Goal: Transaction & Acquisition: Purchase product/service

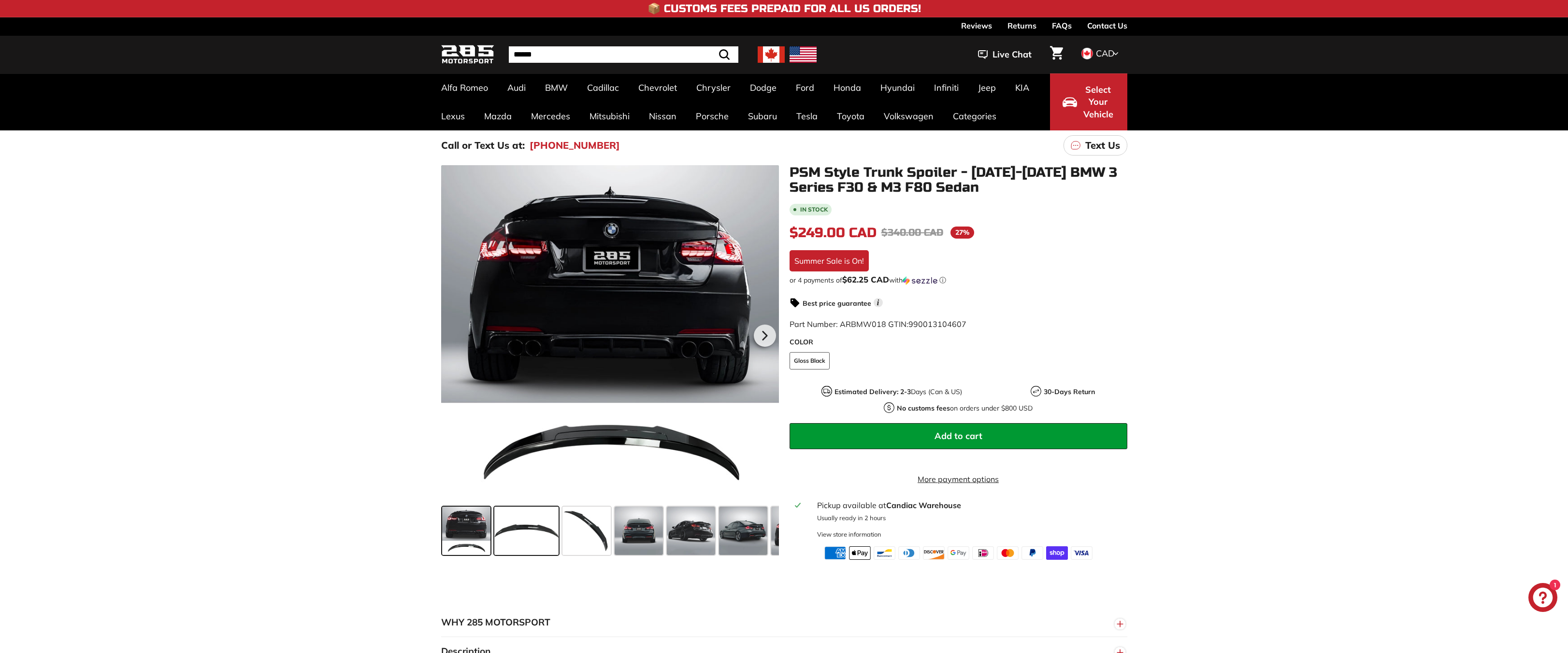
drag, startPoint x: 536, startPoint y: 539, endPoint x: 542, endPoint y: 542, distance: 6.7
click at [536, 542] on span at bounding box center [526, 531] width 64 height 48
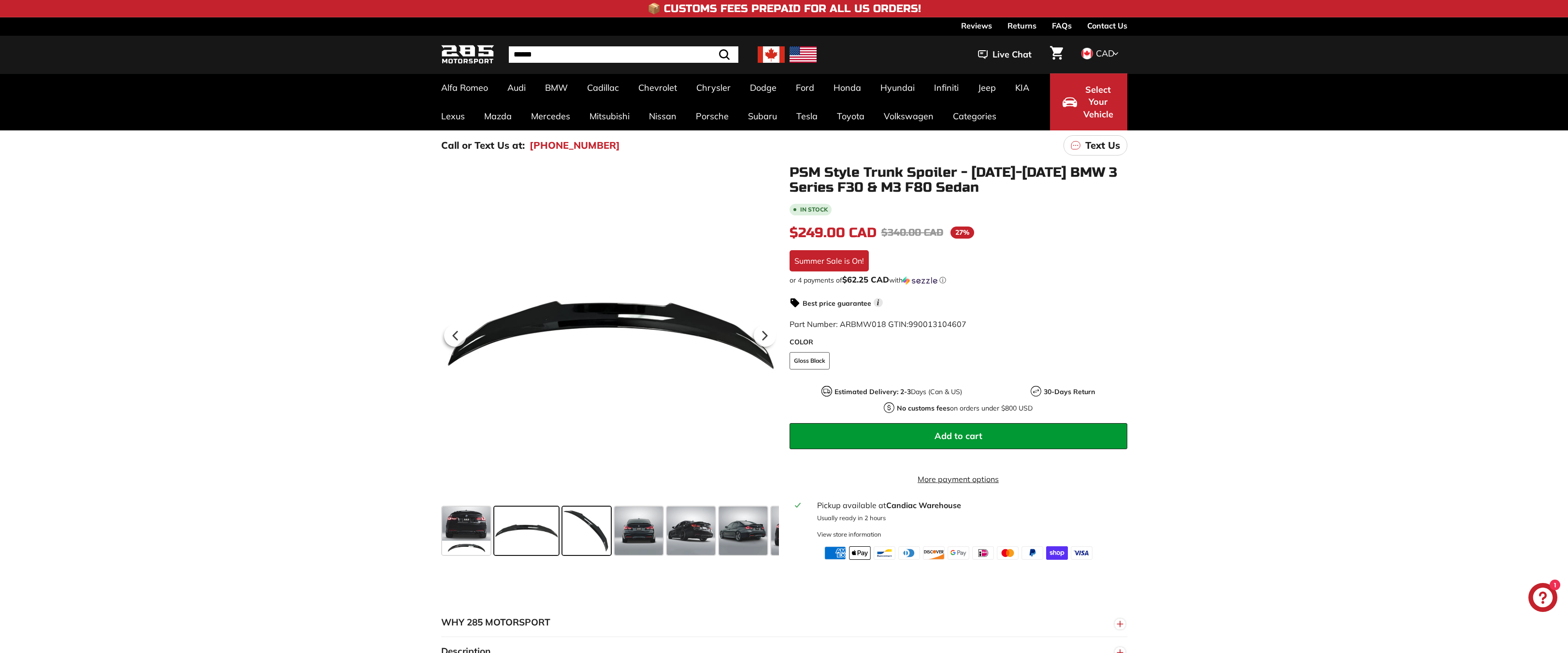
click at [595, 531] on span at bounding box center [586, 531] width 48 height 48
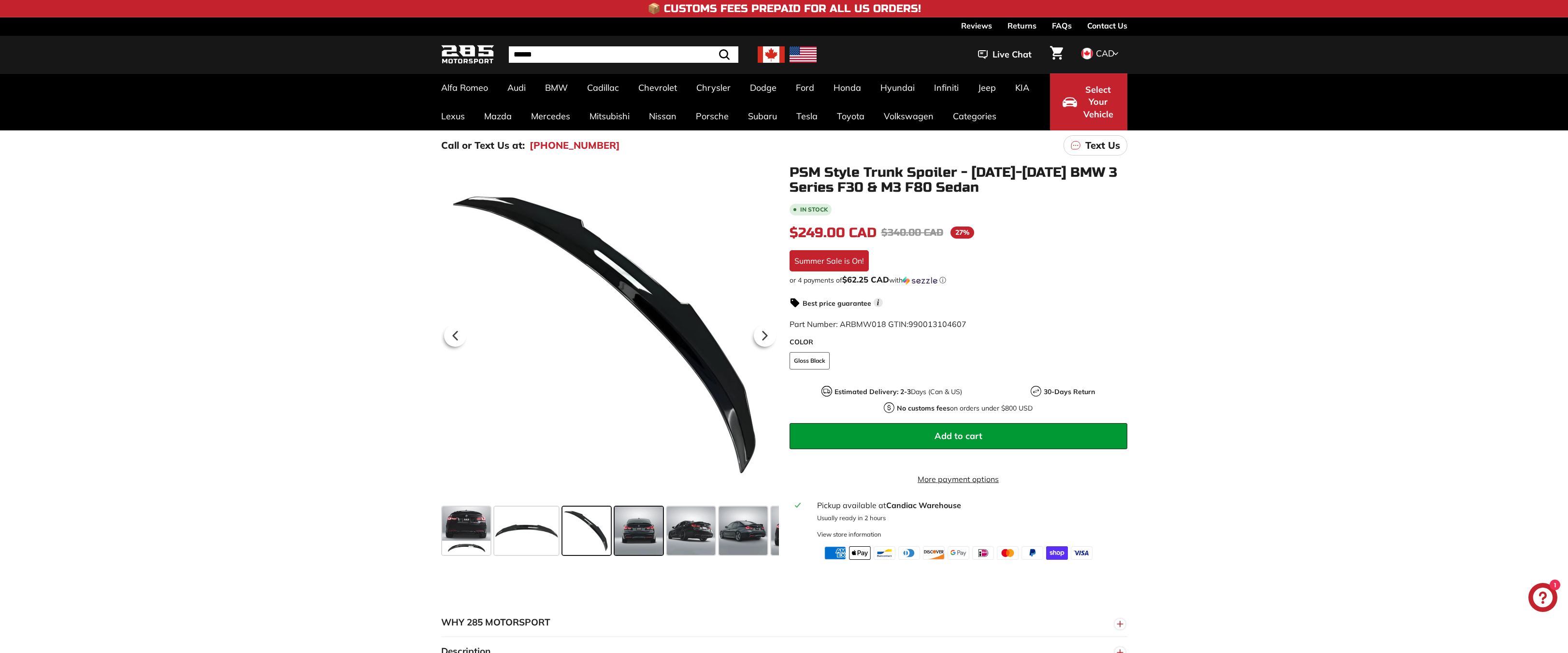
click at [653, 533] on span at bounding box center [638, 531] width 48 height 48
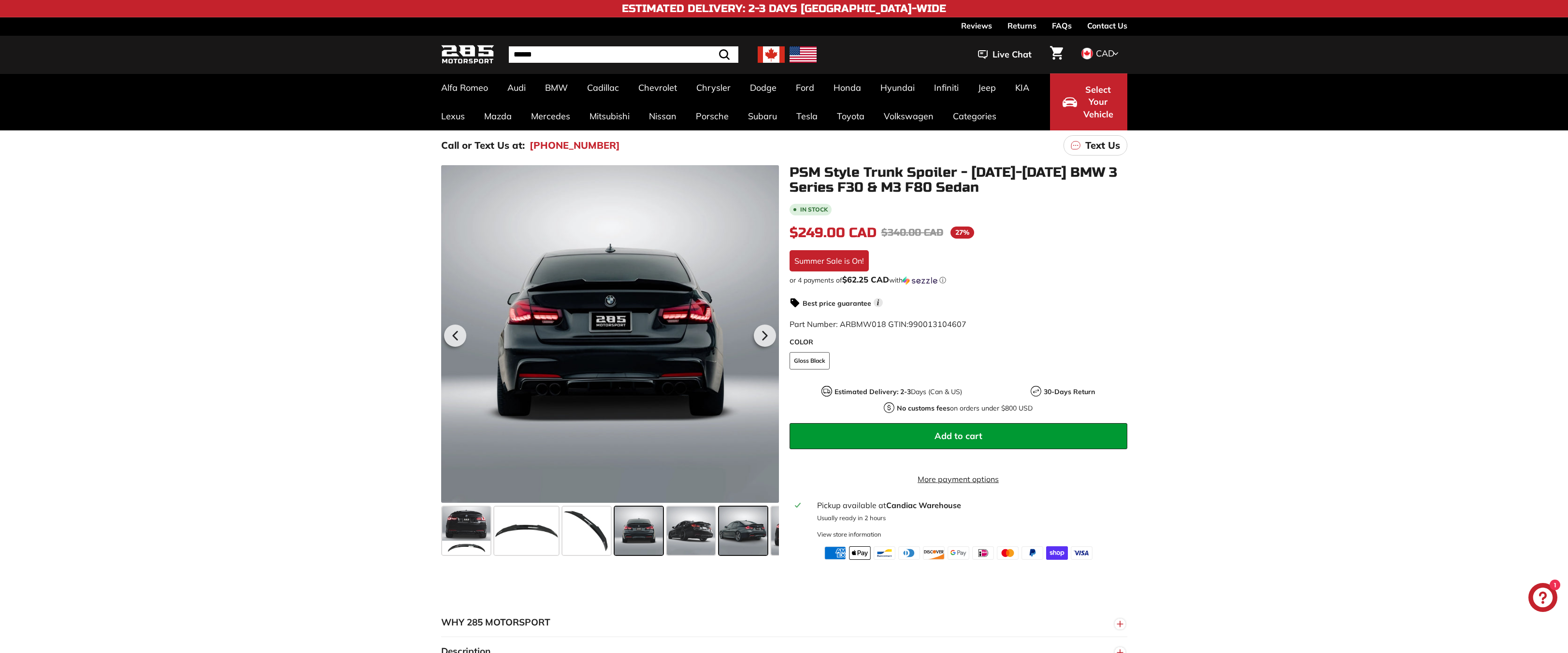
click at [718, 540] on div at bounding box center [743, 531] width 52 height 52
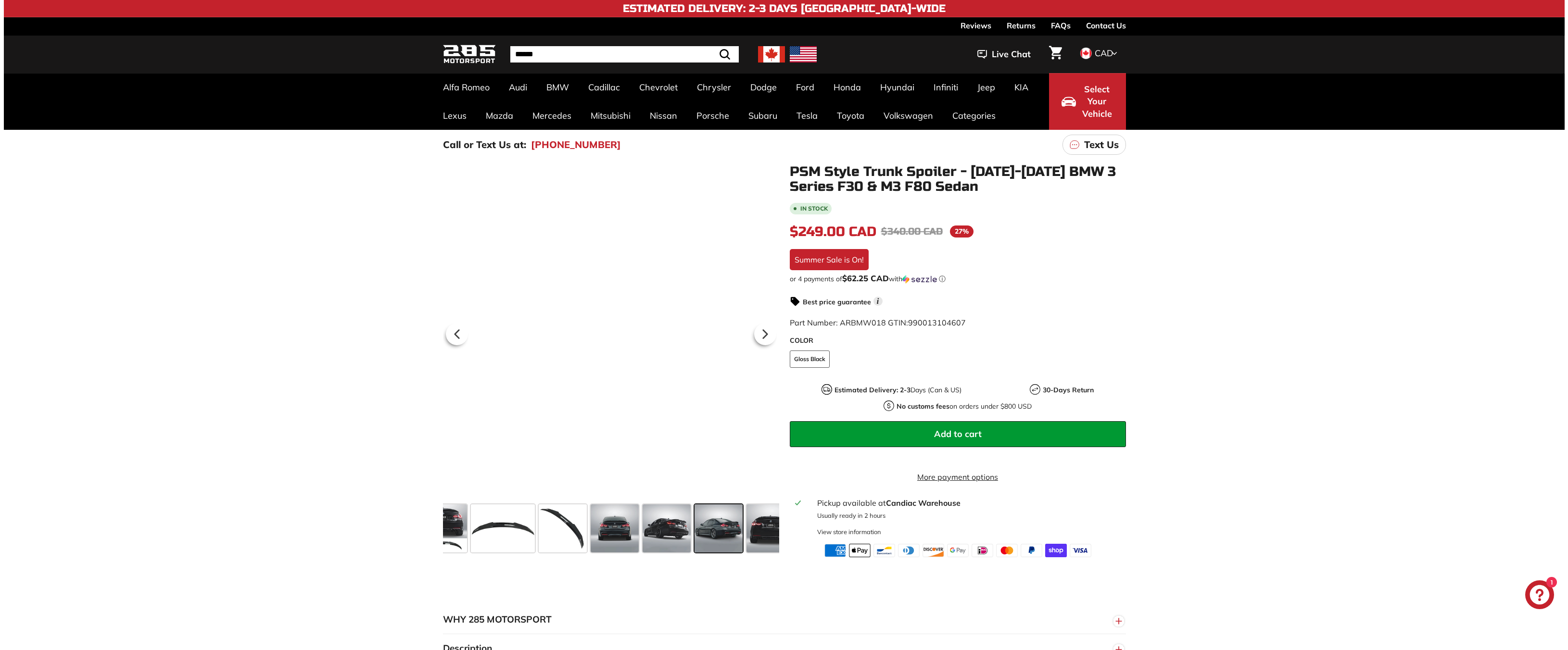
scroll to position [0, 94]
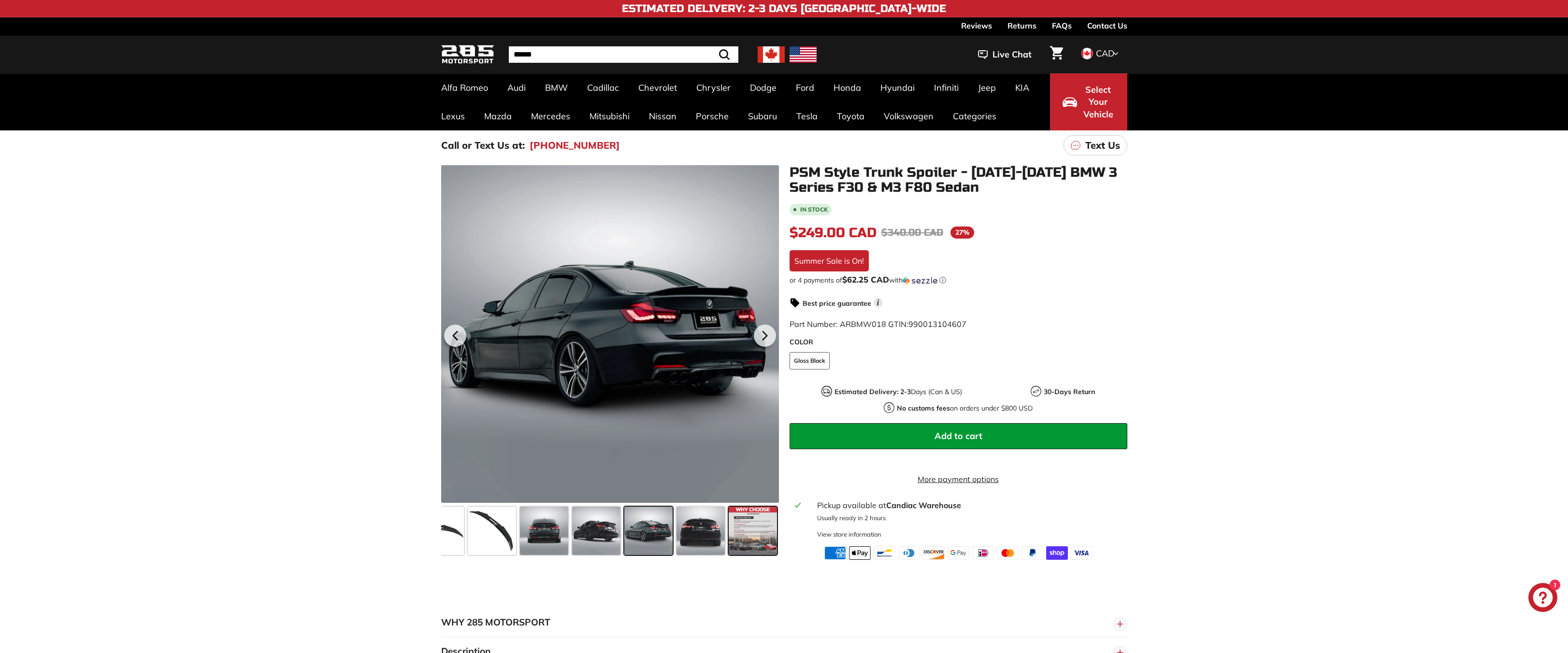
click at [750, 539] on span at bounding box center [753, 531] width 48 height 48
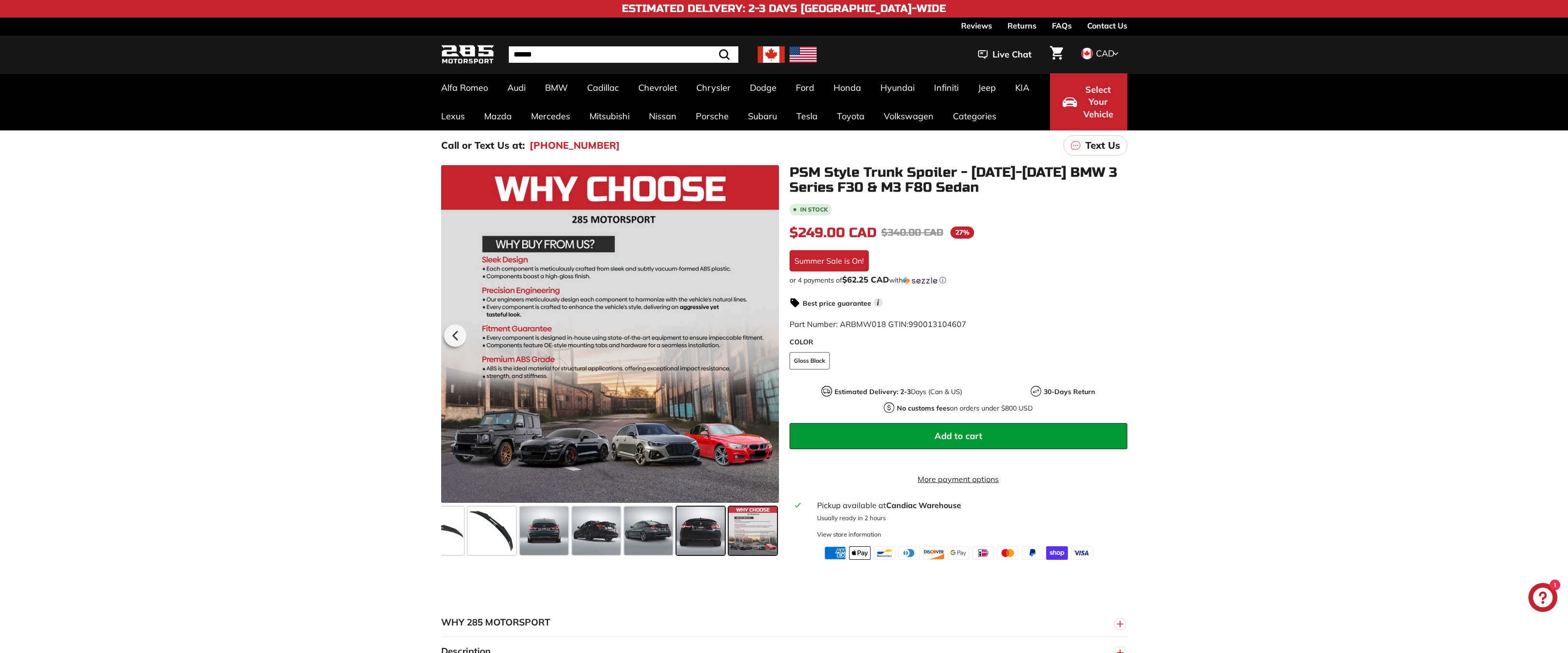
click at [706, 540] on span at bounding box center [700, 531] width 48 height 48
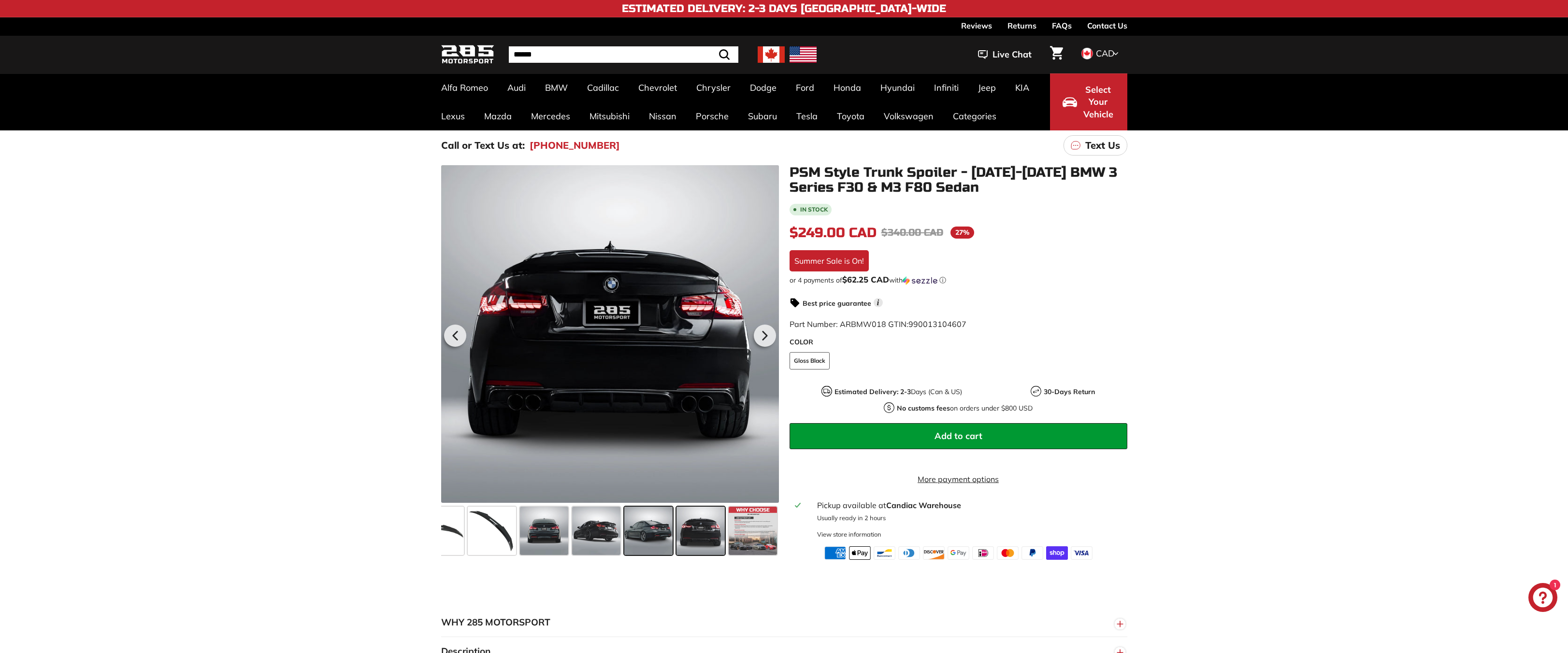
click at [631, 543] on span at bounding box center [648, 531] width 48 height 48
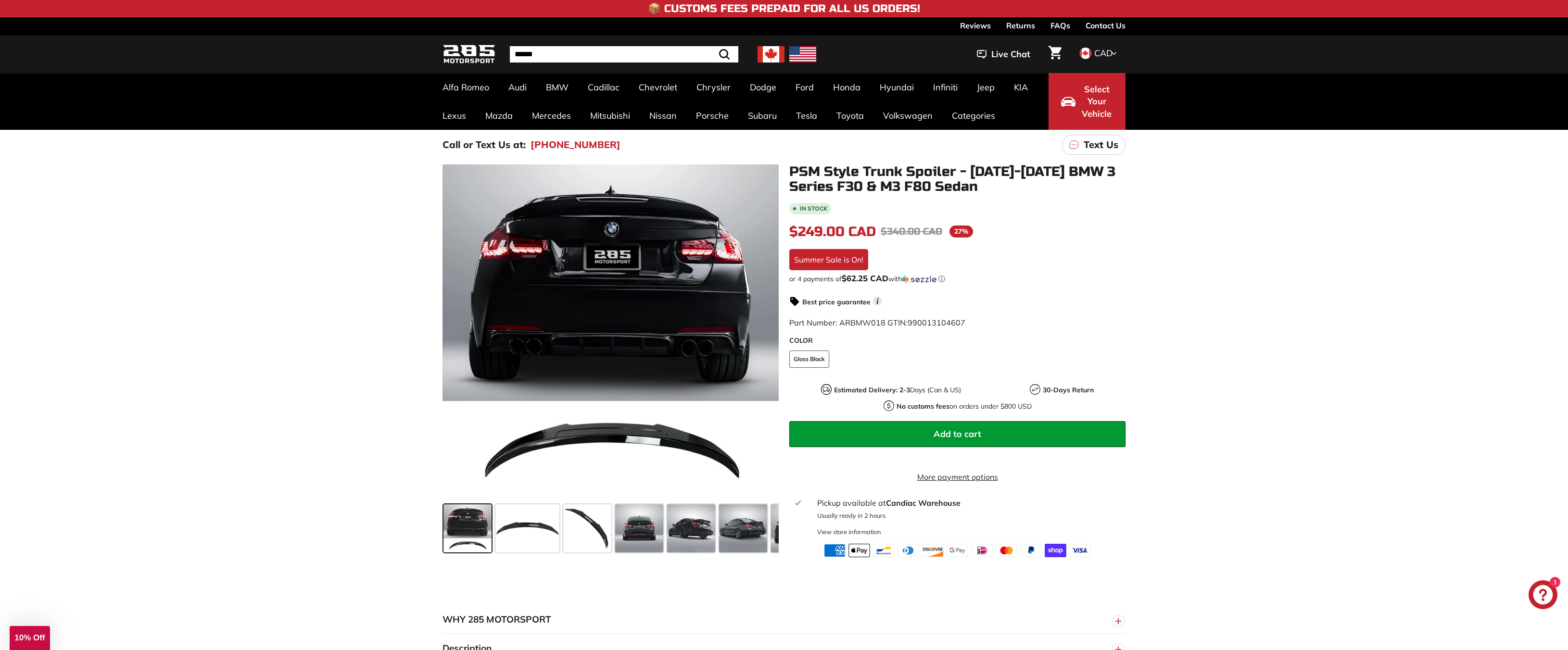
click at [169, 388] on div "Close dialog UNLOCK 10% Off Sign up to receive 10% off your first order and exc…" at bounding box center [784, 325] width 1568 height 650
